Goal: Check status: Check status

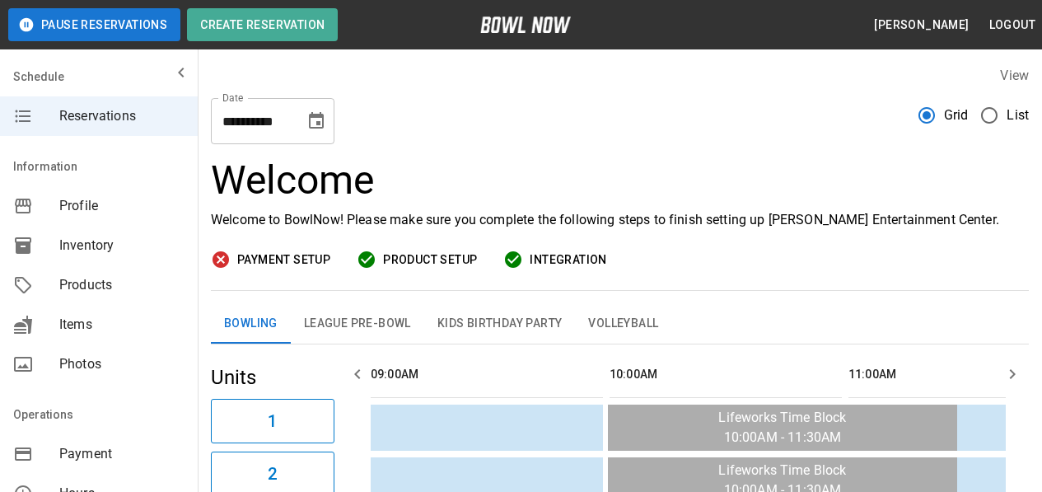
click at [317, 124] on icon "Choose date, selected date is Sep 30, 2025" at bounding box center [316, 120] width 15 height 16
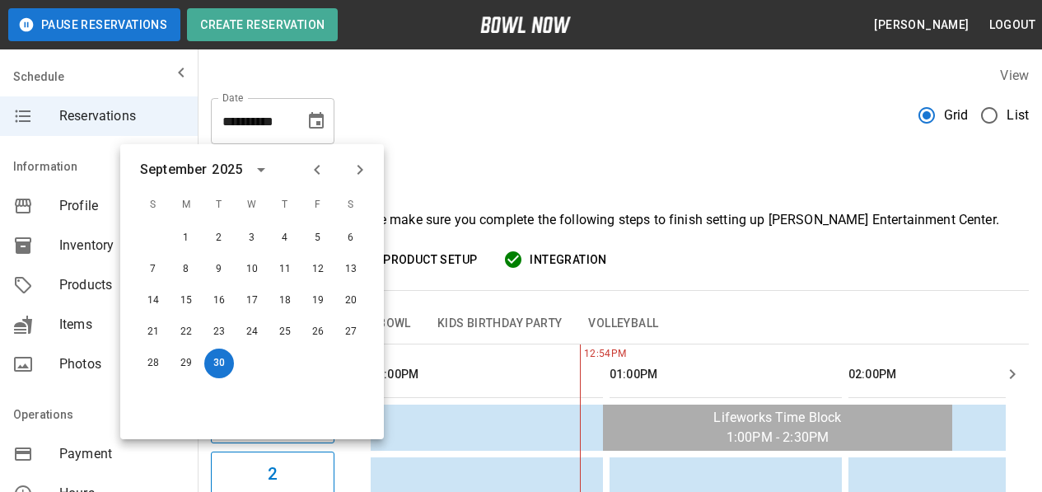
click at [359, 168] on icon "Next month" at bounding box center [360, 170] width 20 height 20
click at [148, 334] on button "19" at bounding box center [153, 332] width 30 height 30
type input "**********"
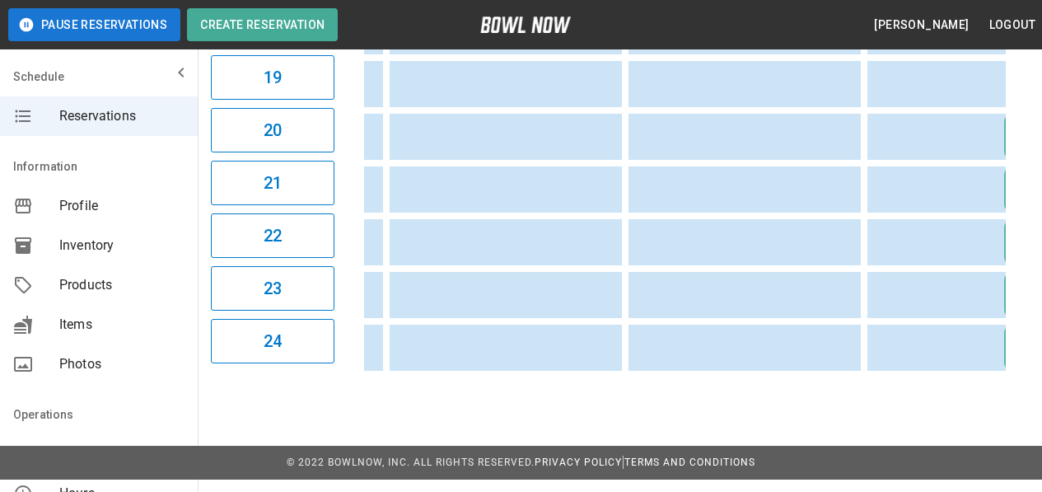
scroll to position [0, 2573]
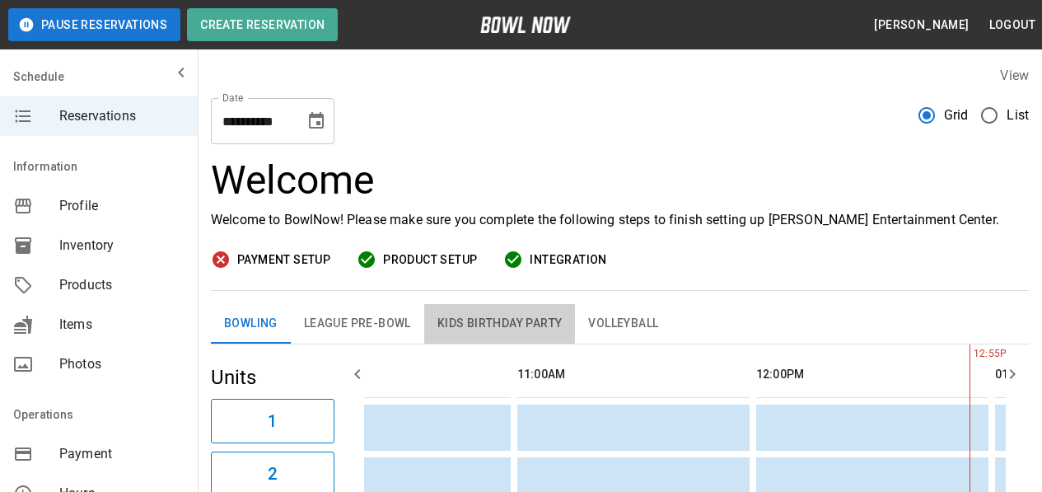
click at [480, 323] on button "Kids Birthday Party" at bounding box center [500, 324] width 152 height 40
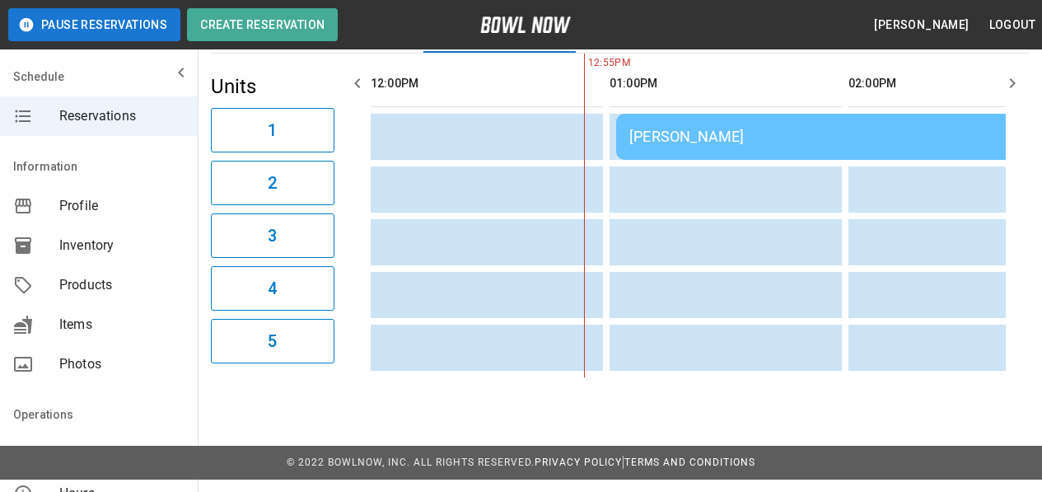
click at [716, 149] on td "[PERSON_NAME]" at bounding box center [853, 137] width 474 height 46
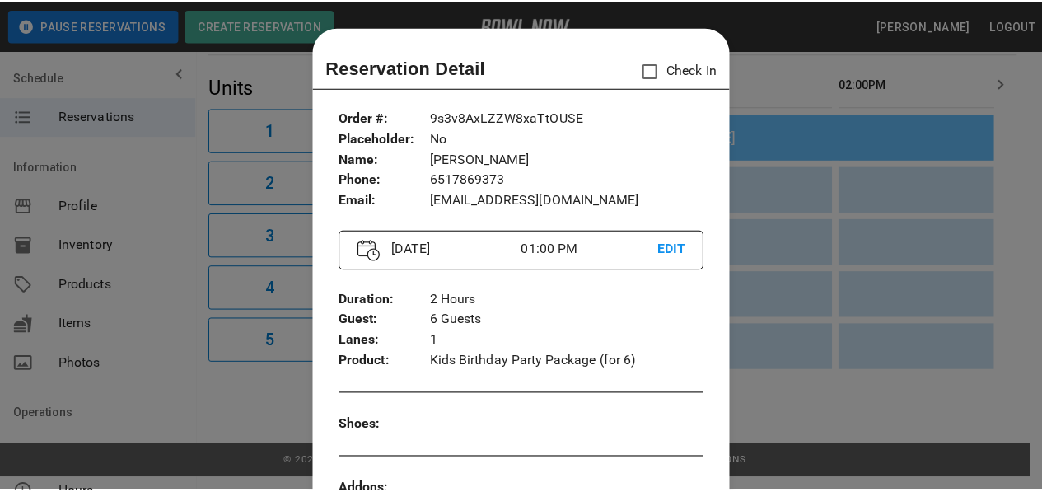
scroll to position [26, 0]
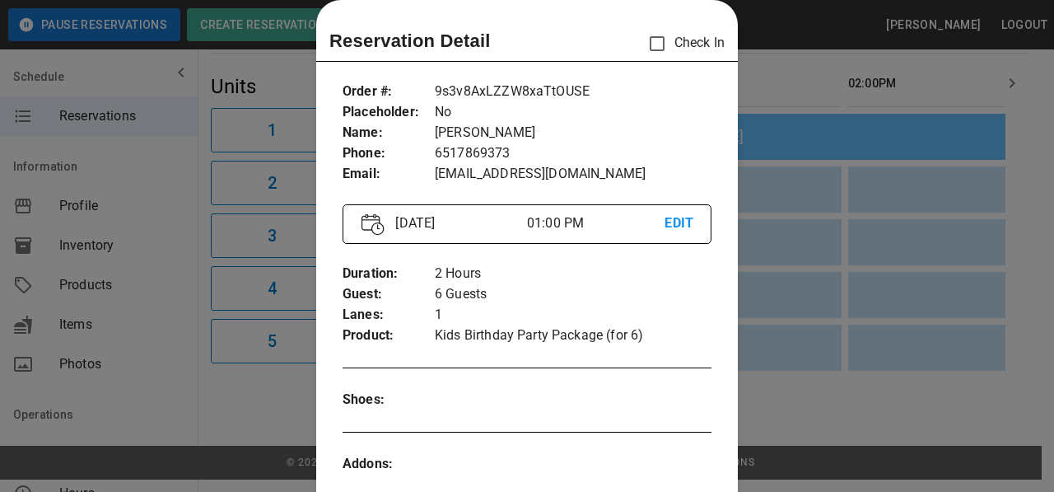
click at [810, 81] on div at bounding box center [527, 246] width 1054 height 492
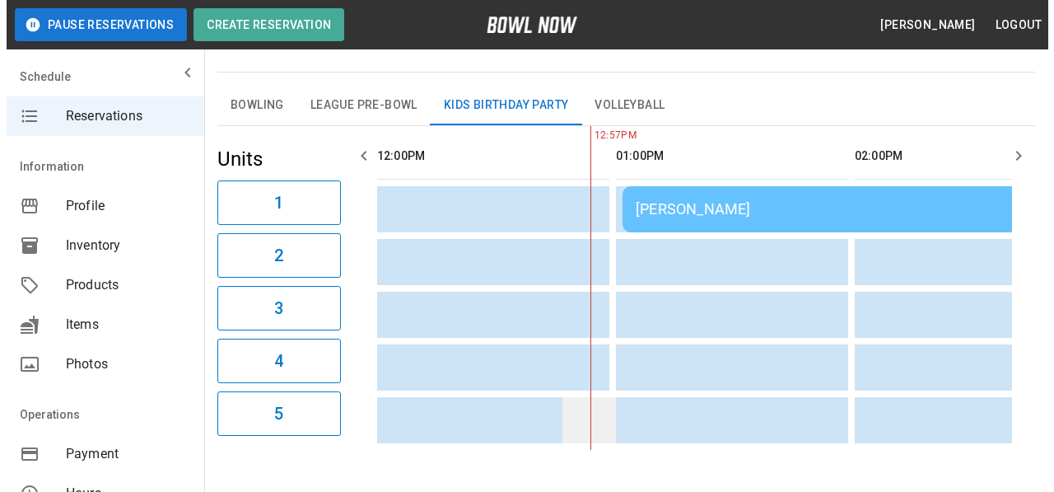
scroll to position [291, 0]
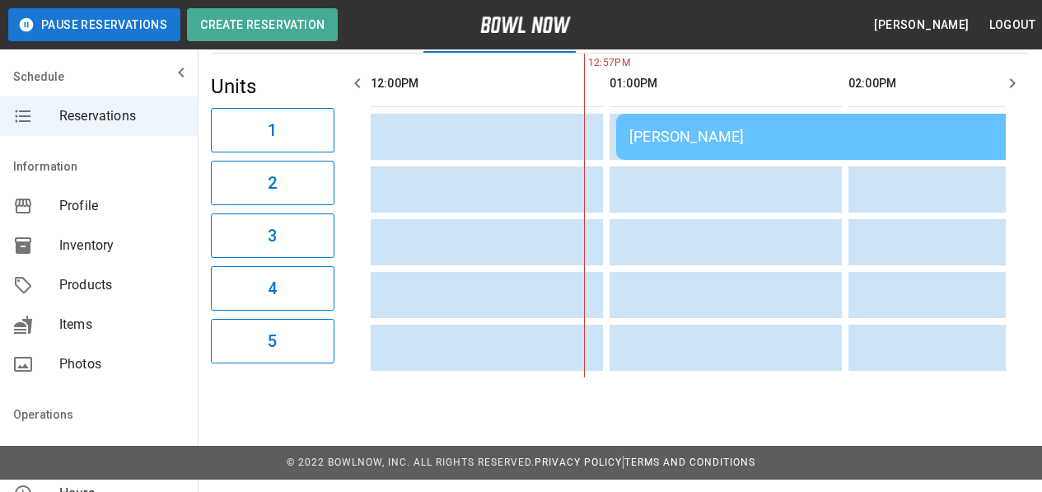
click at [739, 142] on div "[PERSON_NAME]" at bounding box center [853, 136] width 448 height 17
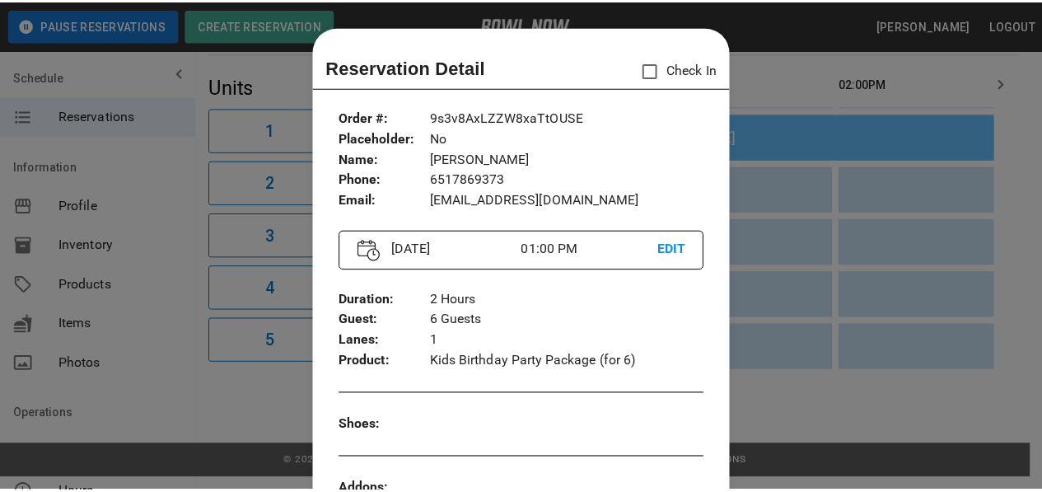
scroll to position [26, 0]
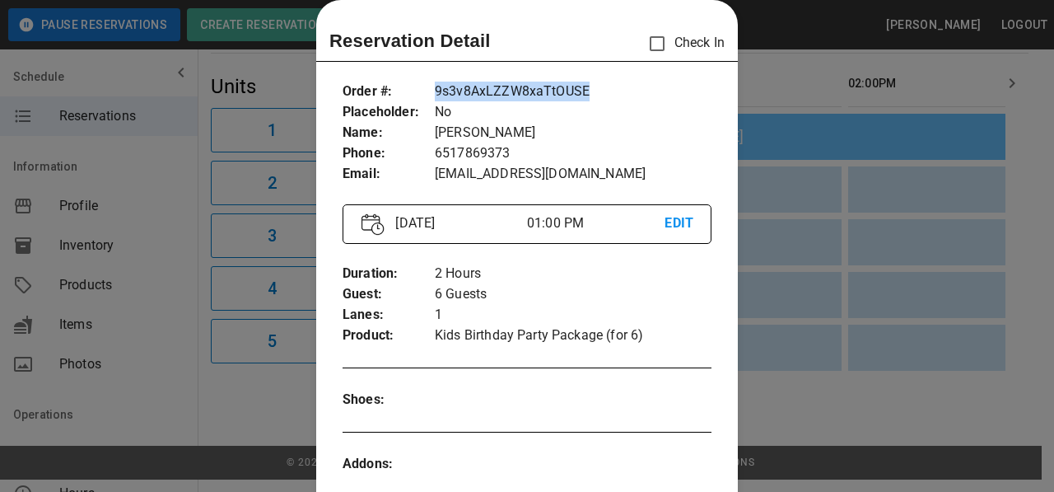
drag, startPoint x: 430, startPoint y: 91, endPoint x: 597, endPoint y: 91, distance: 167.2
click at [597, 91] on p "9s3v8AxLZZW8xaTtOUSE" at bounding box center [573, 92] width 277 height 21
copy p "9s3v8AxLZZW8xaTtOUSE"
click at [234, 70] on div at bounding box center [527, 246] width 1054 height 492
